Goal: Information Seeking & Learning: Understand process/instructions

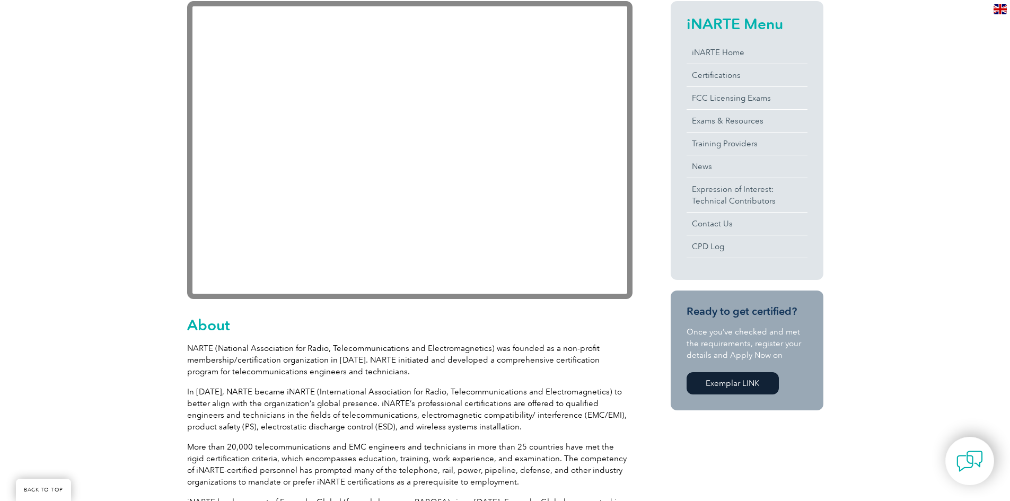
scroll to position [159, 0]
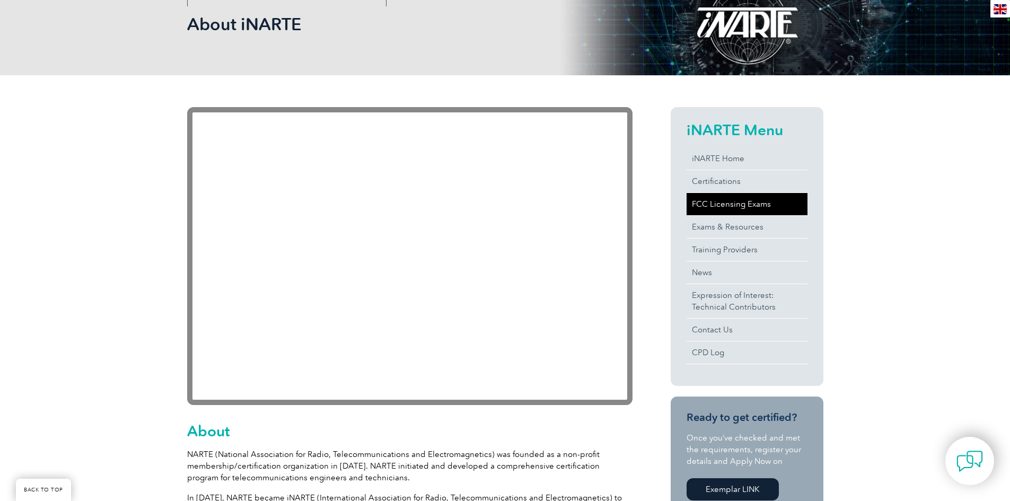
click at [743, 206] on link "FCC Licensing Exams" at bounding box center [747, 204] width 121 height 22
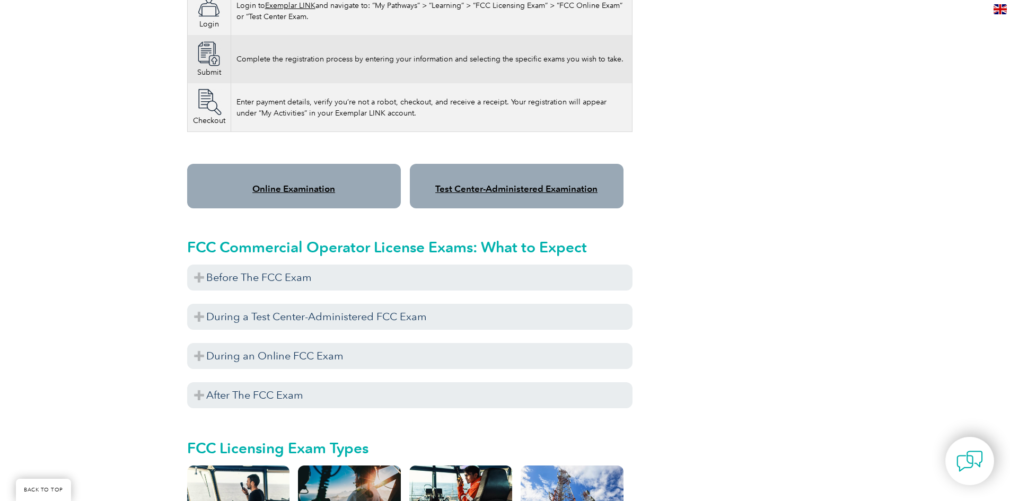
scroll to position [849, 0]
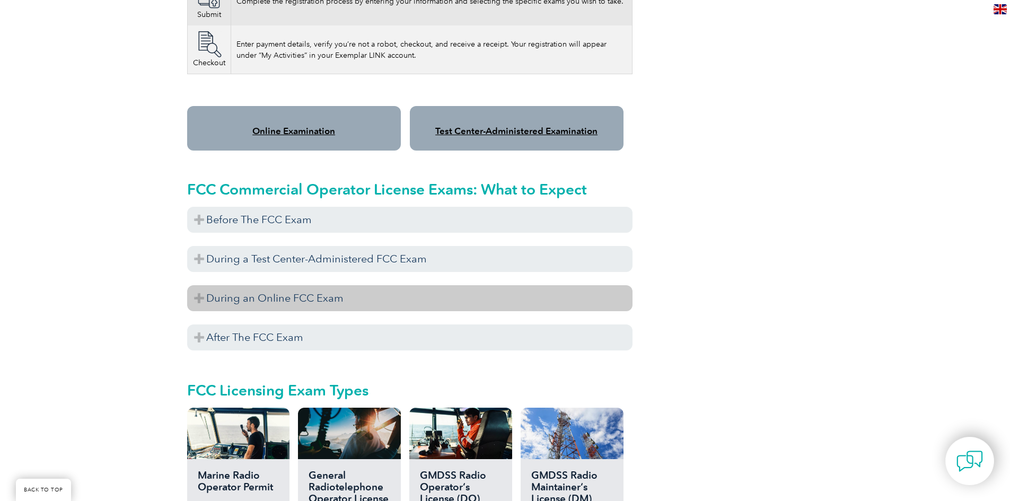
click at [319, 299] on h3 "During an Online FCC Exam" at bounding box center [409, 298] width 445 height 26
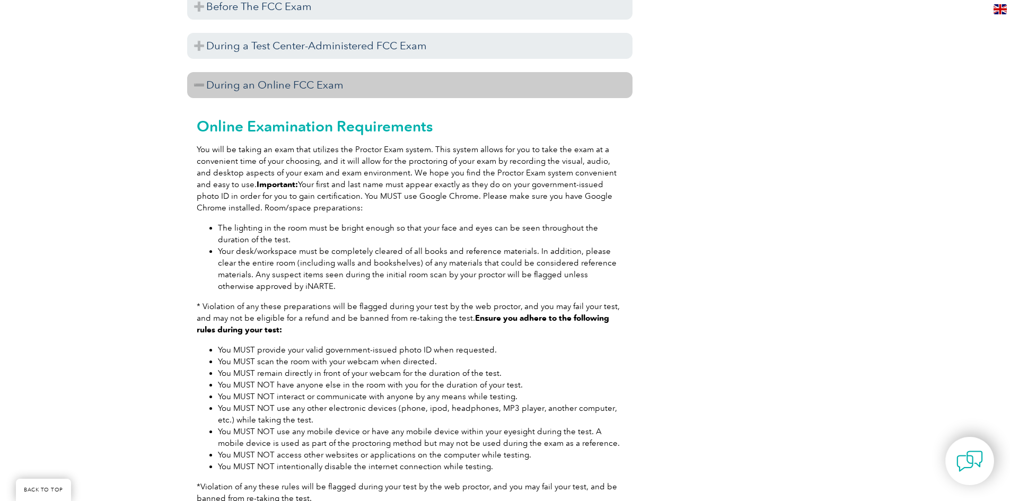
scroll to position [1061, 0]
click at [398, 73] on h3 "During an Online FCC Exam" at bounding box center [409, 86] width 445 height 26
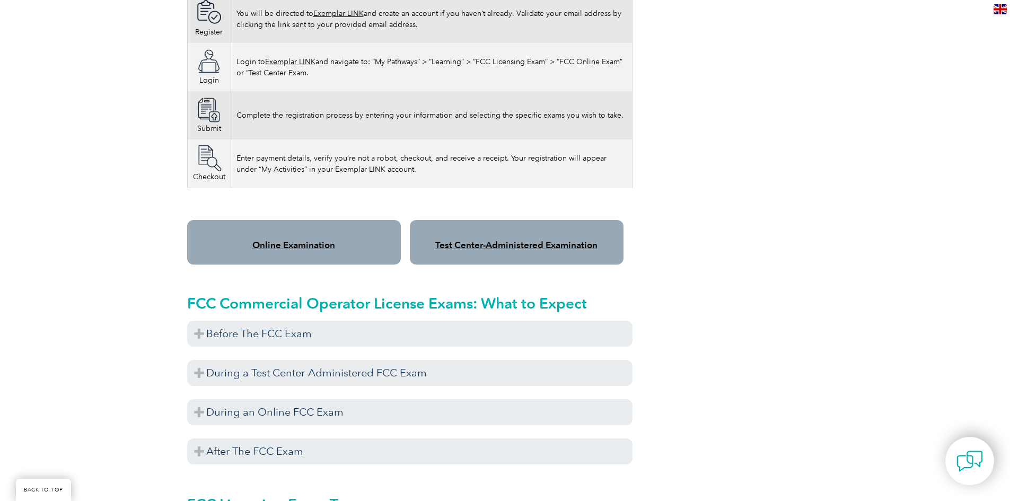
scroll to position [742, 0]
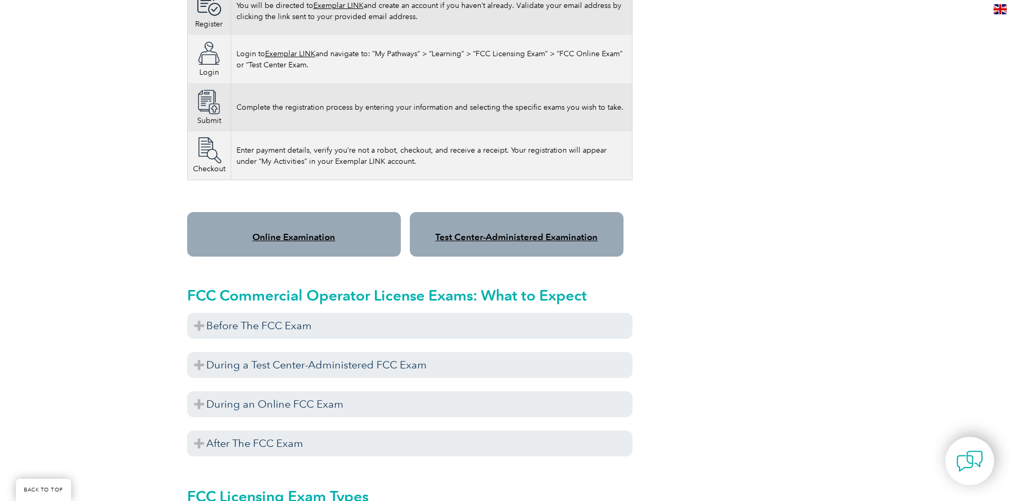
click at [517, 232] on link "Test Center-Administered Examination" at bounding box center [516, 237] width 162 height 11
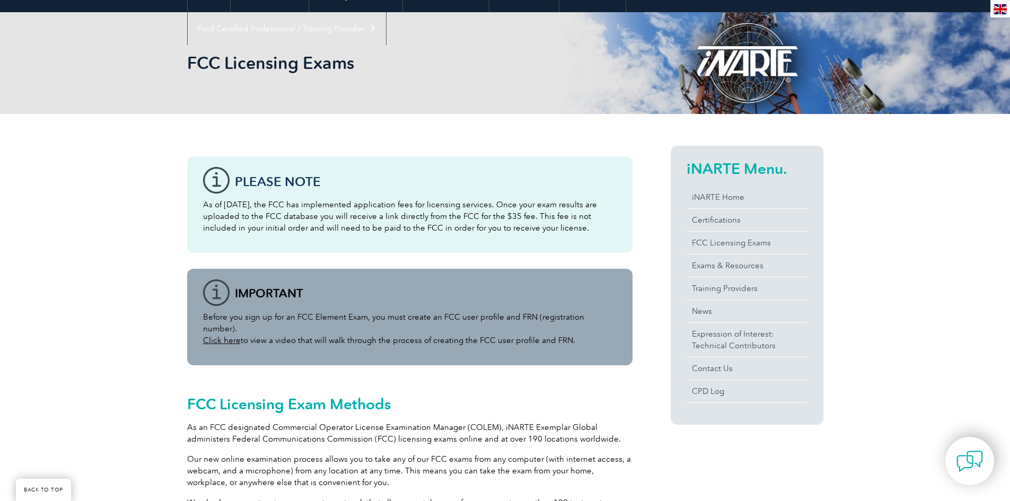
scroll to position [0, 0]
